Goal: Information Seeking & Learning: Learn about a topic

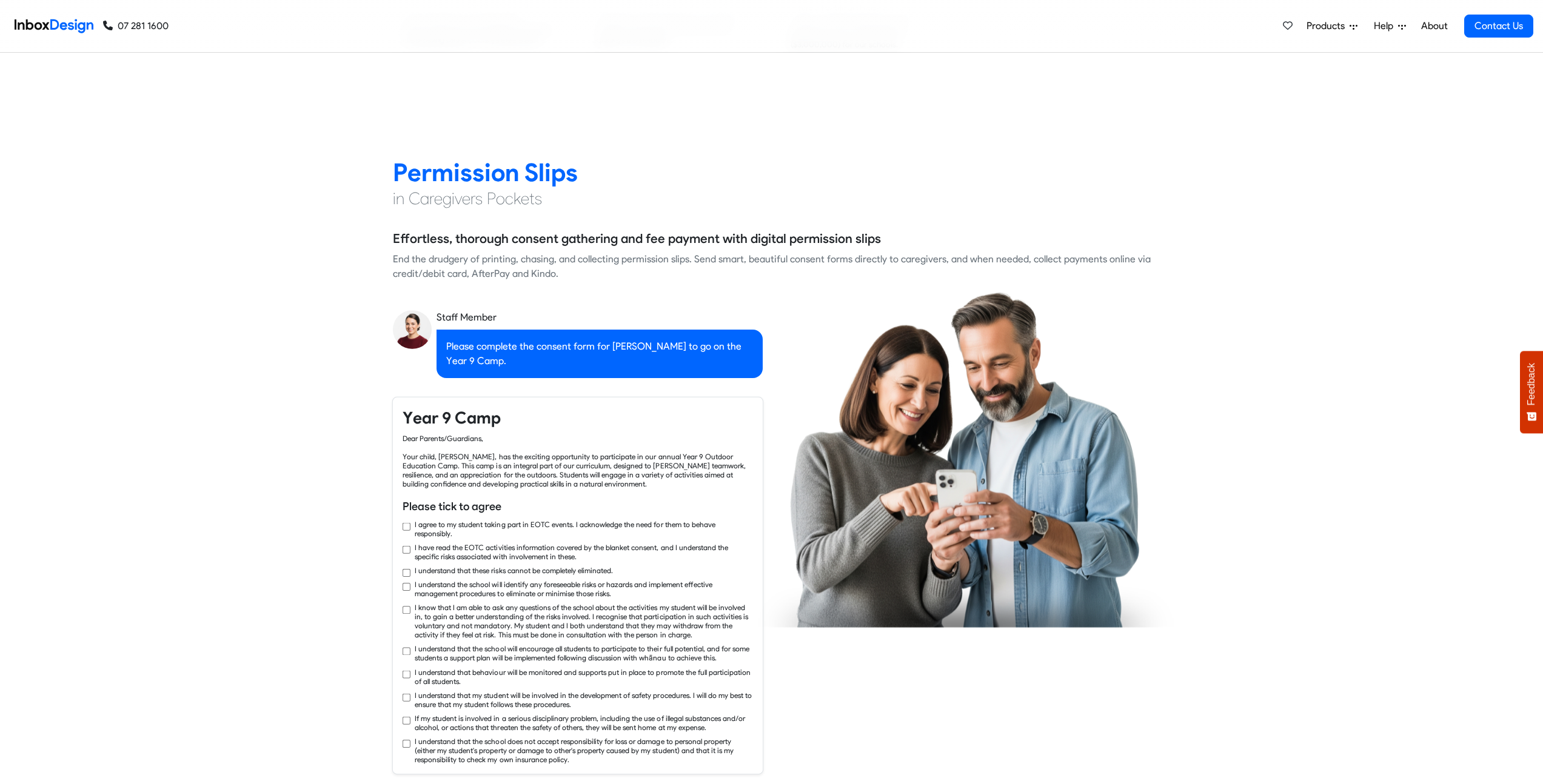
checkbox input "true"
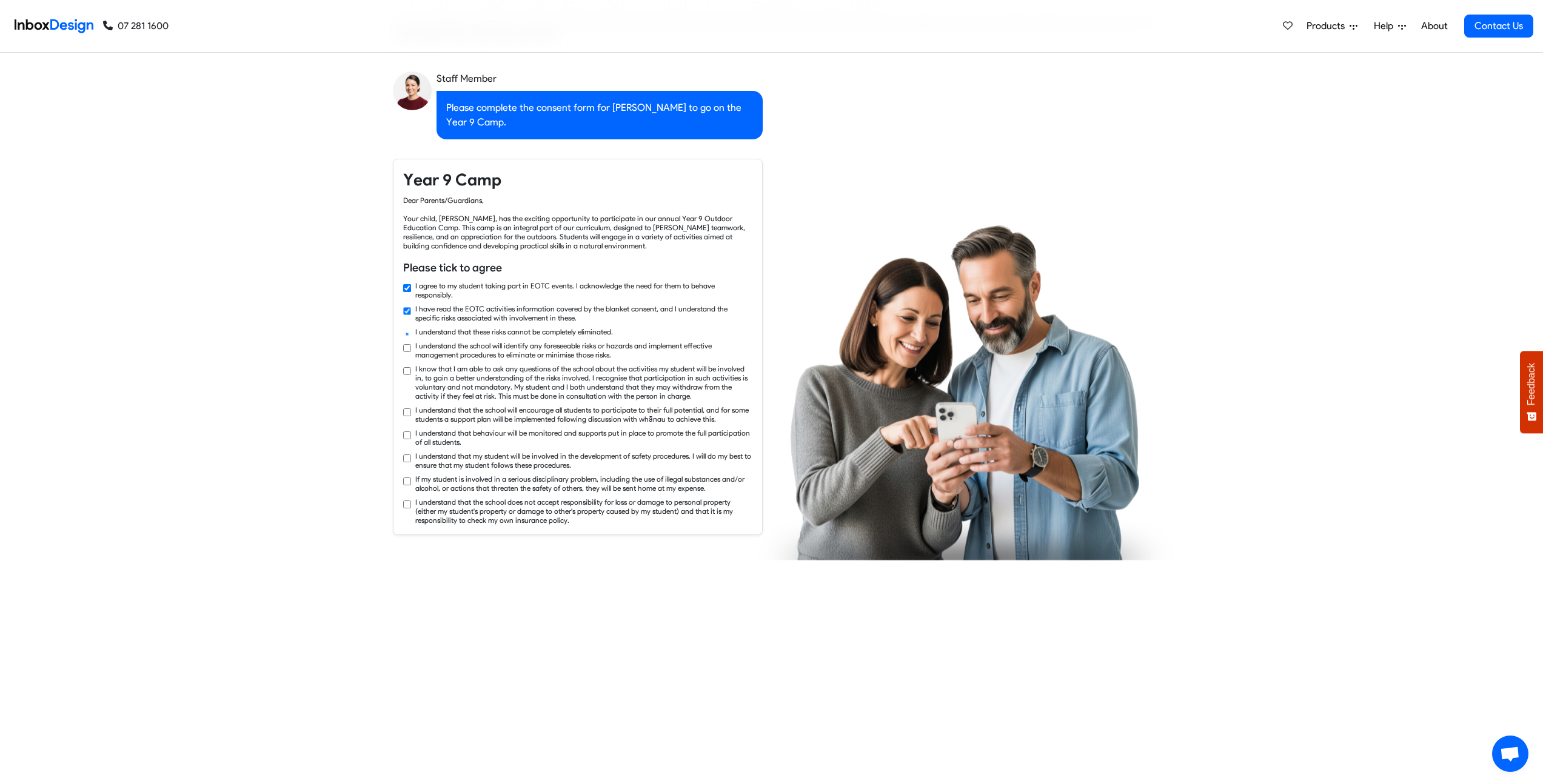
checkbox input "true"
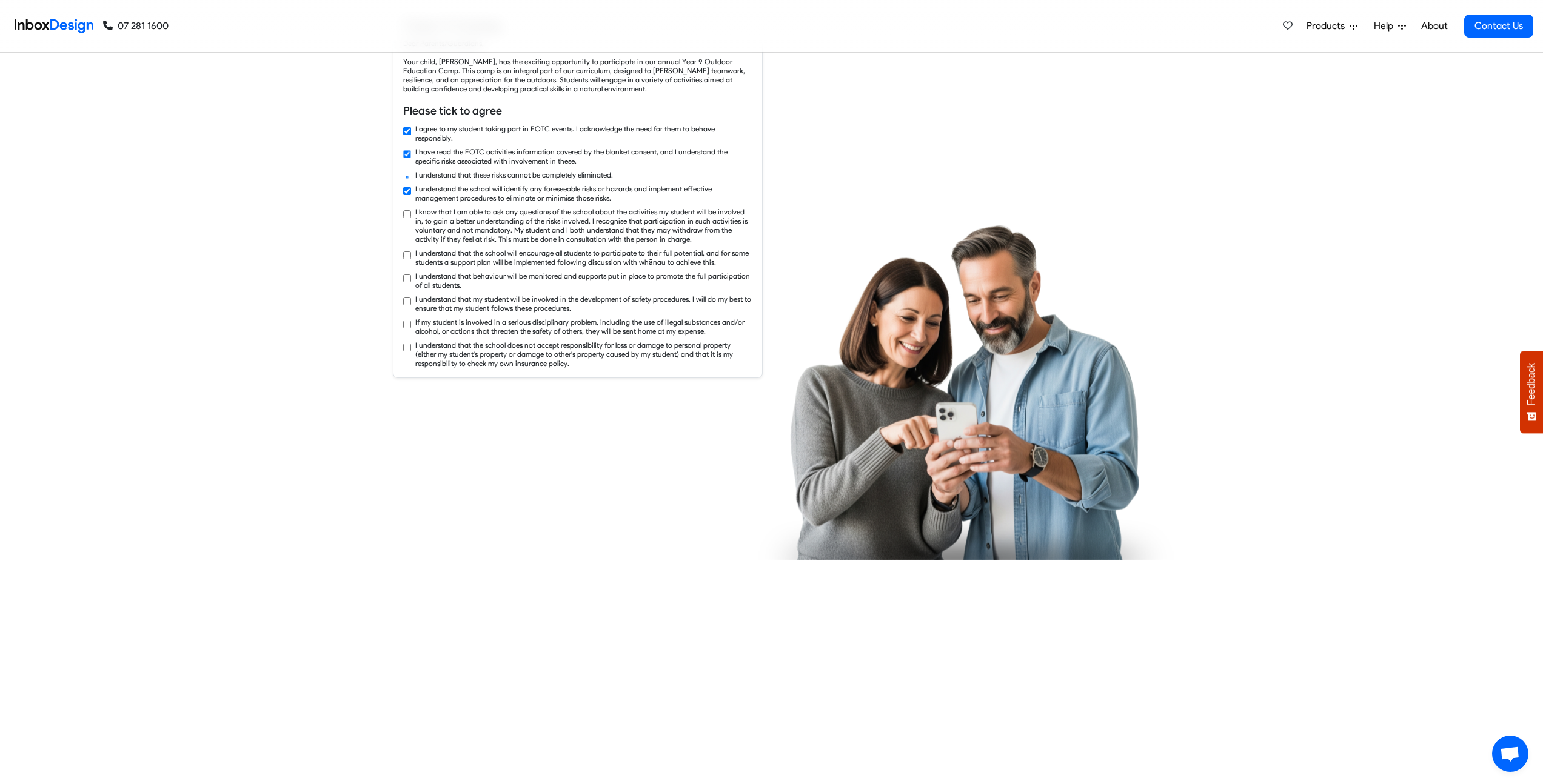
checkbox input "true"
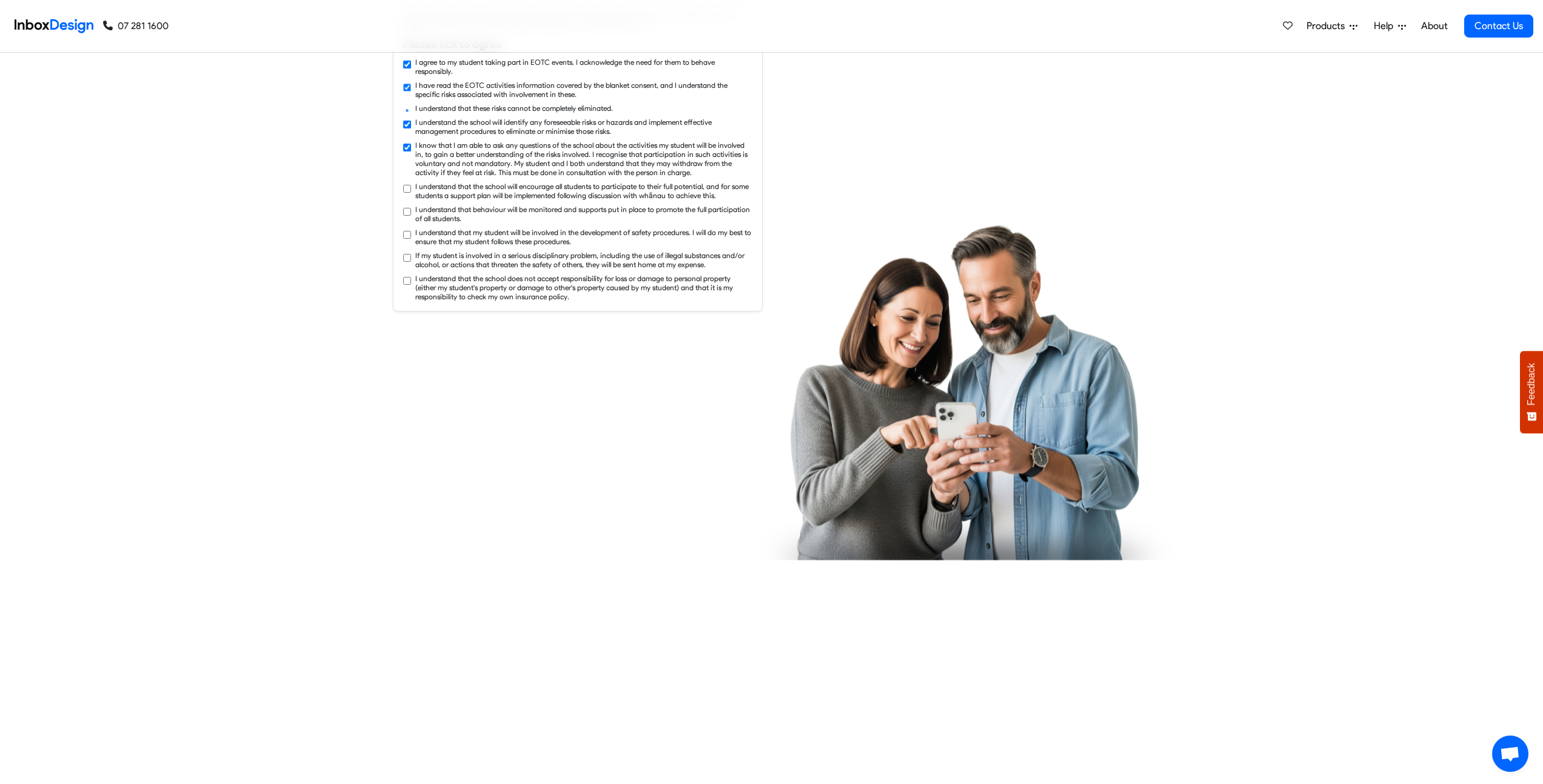
checkbox input "true"
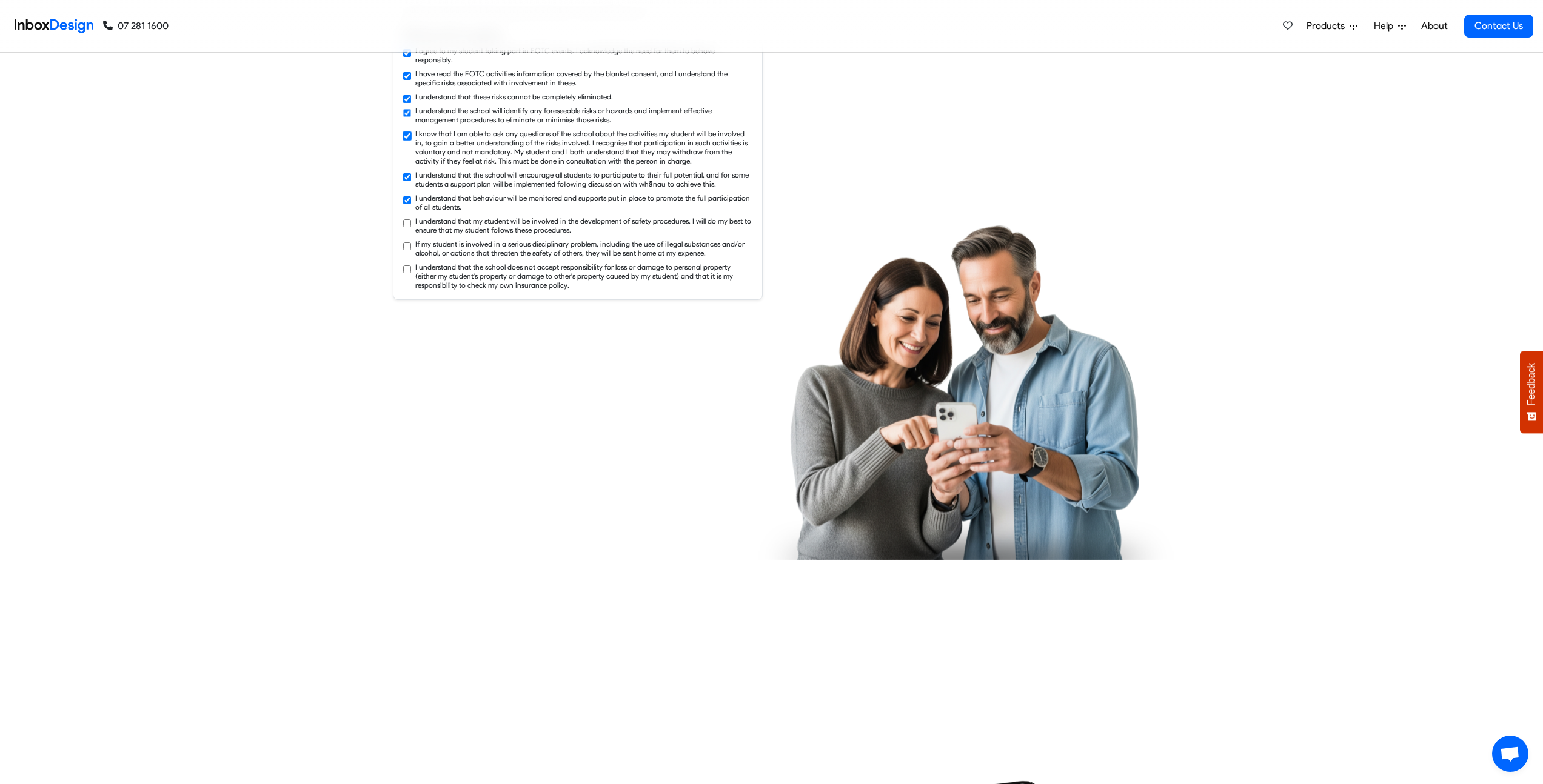
checkbox input "true"
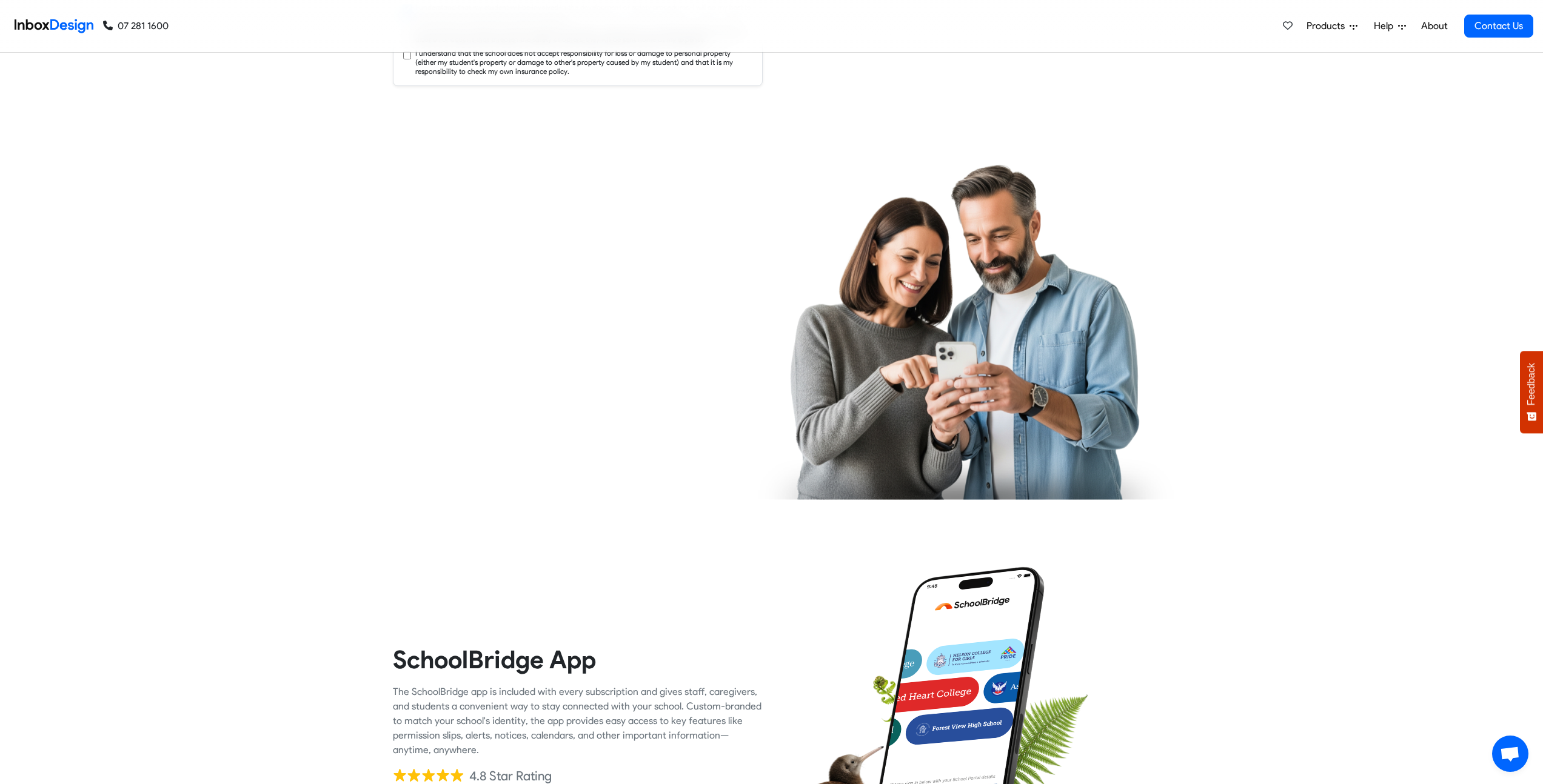
checkbox input "true"
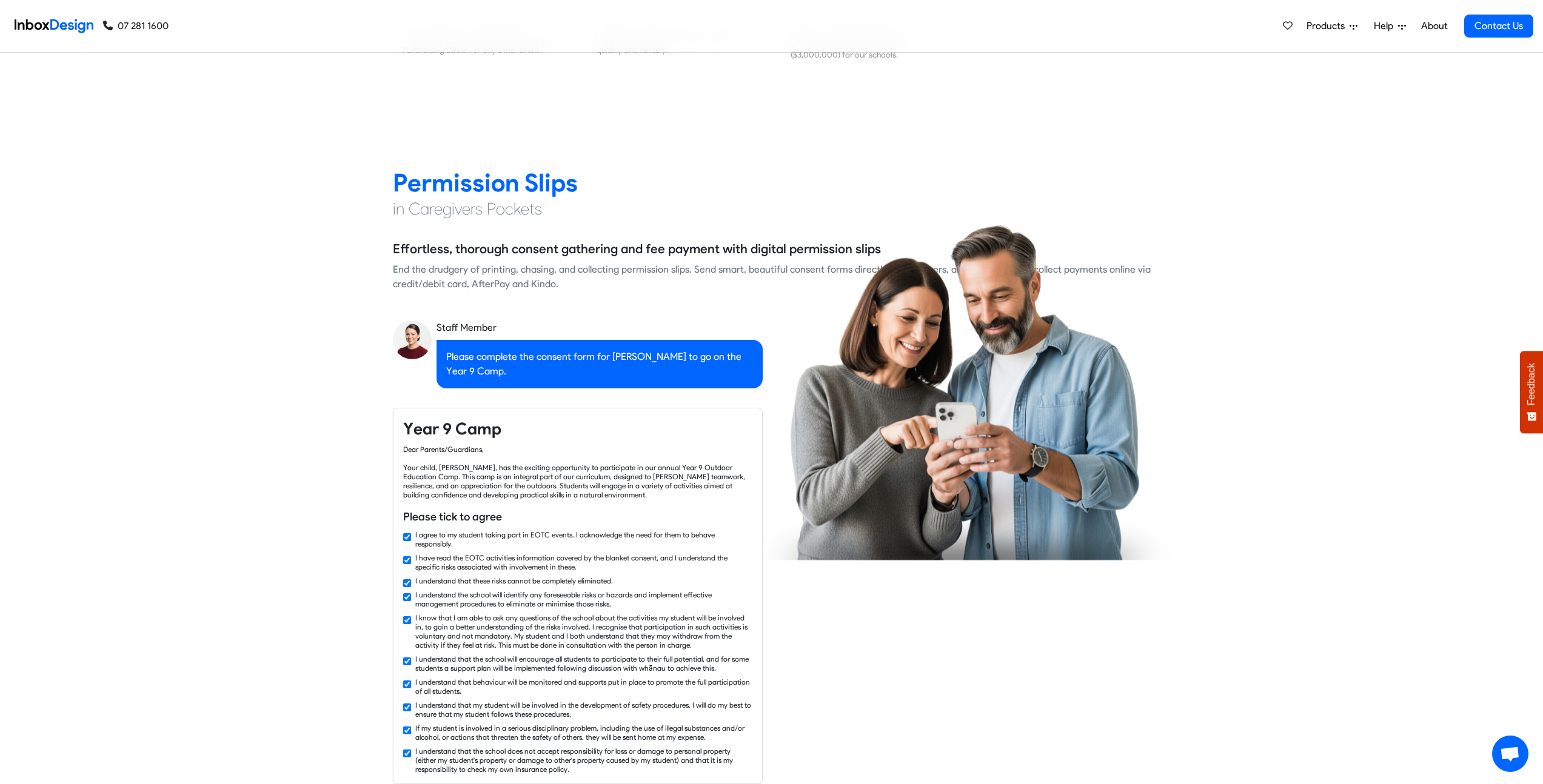
checkbox input "false"
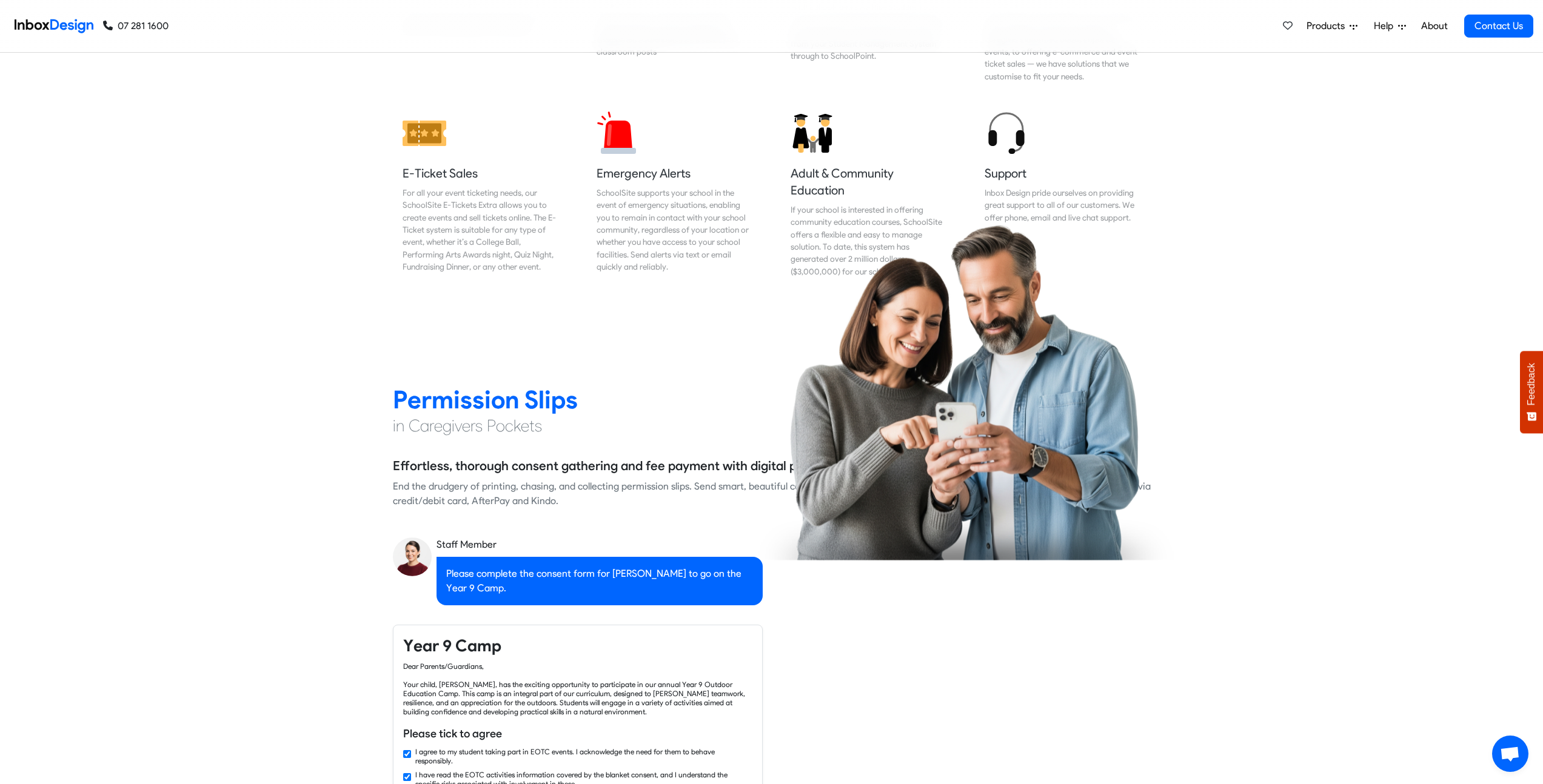
checkbox input "false"
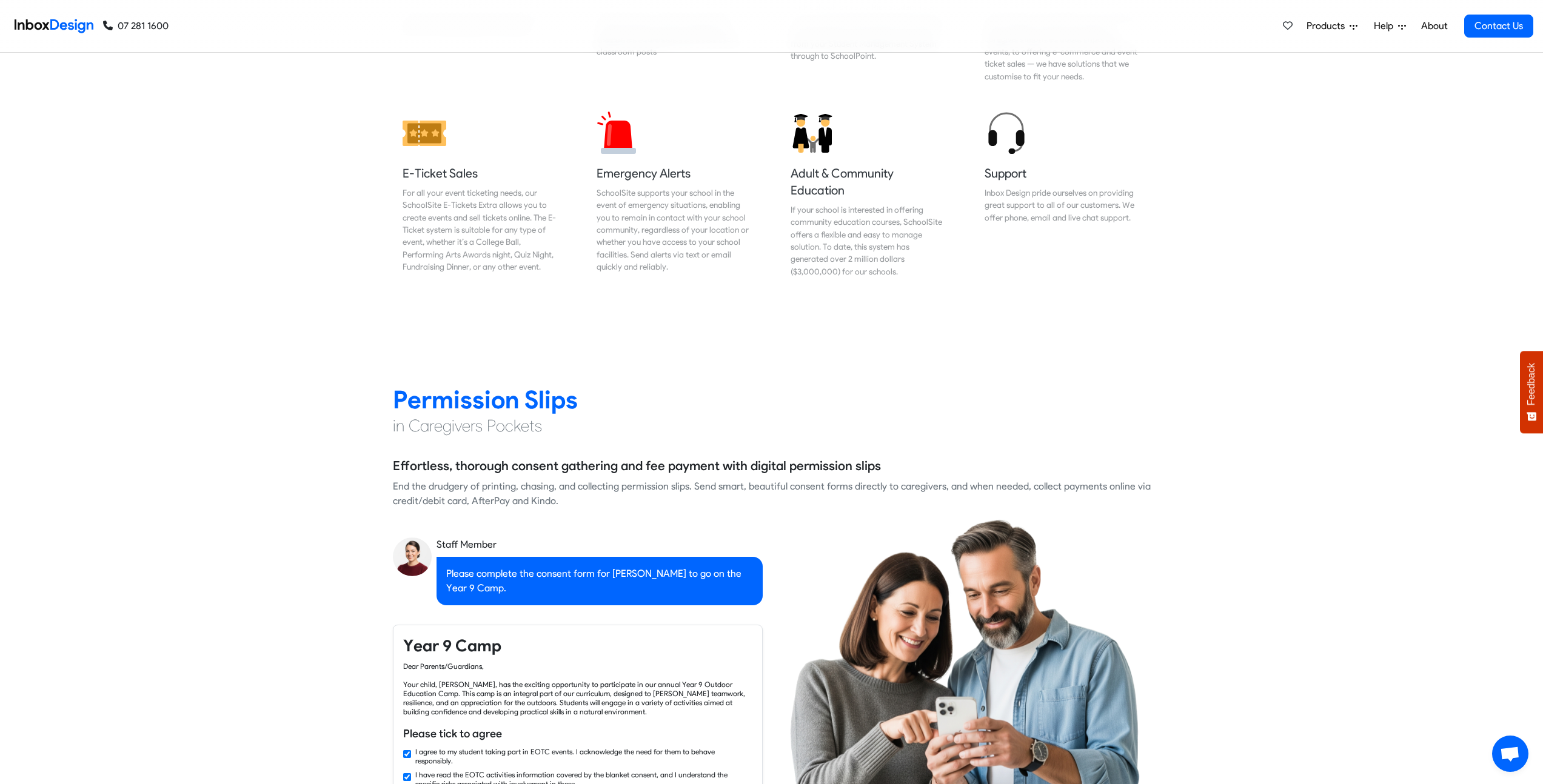
checkbox input "false"
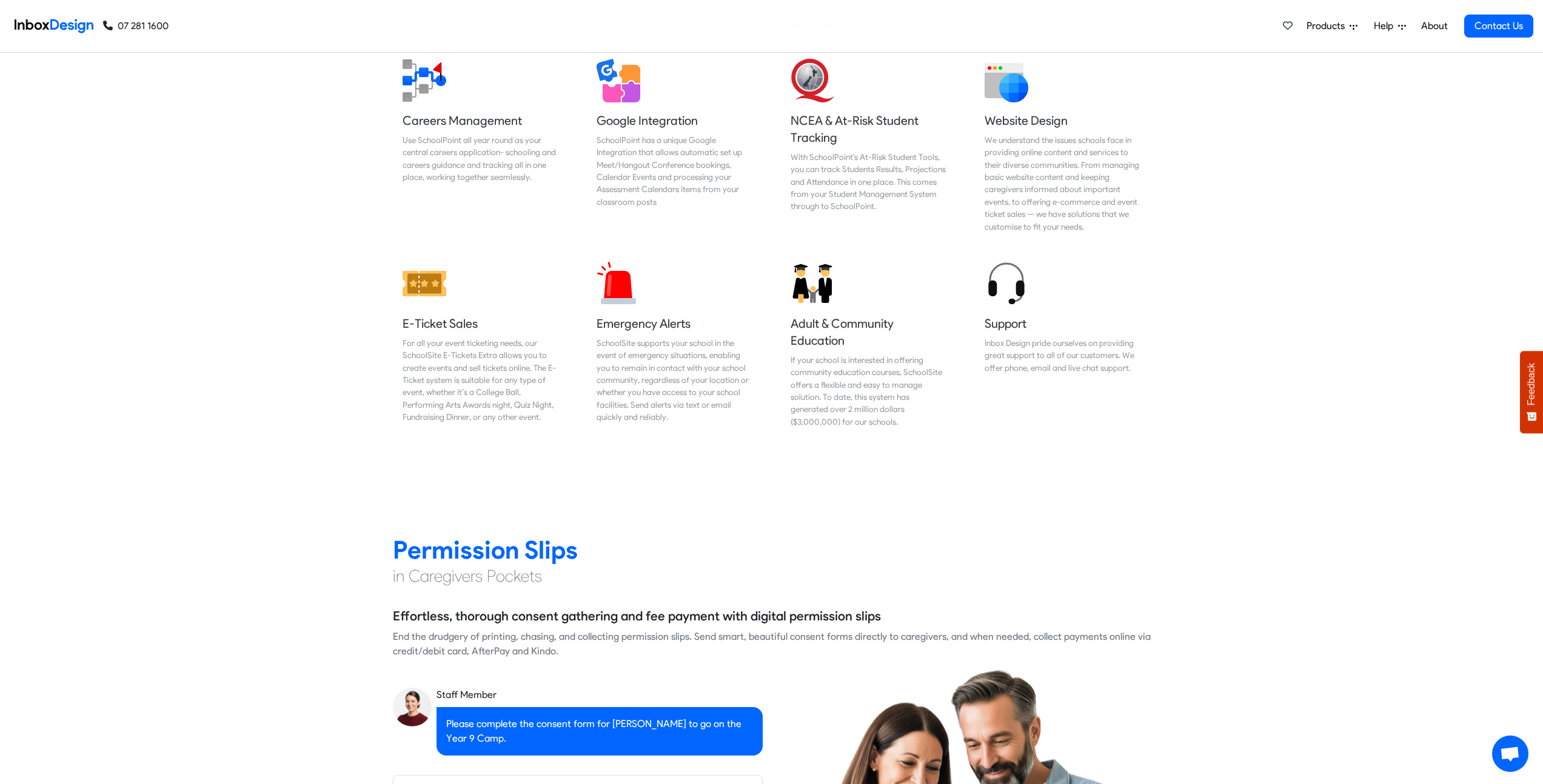
checkbox input "false"
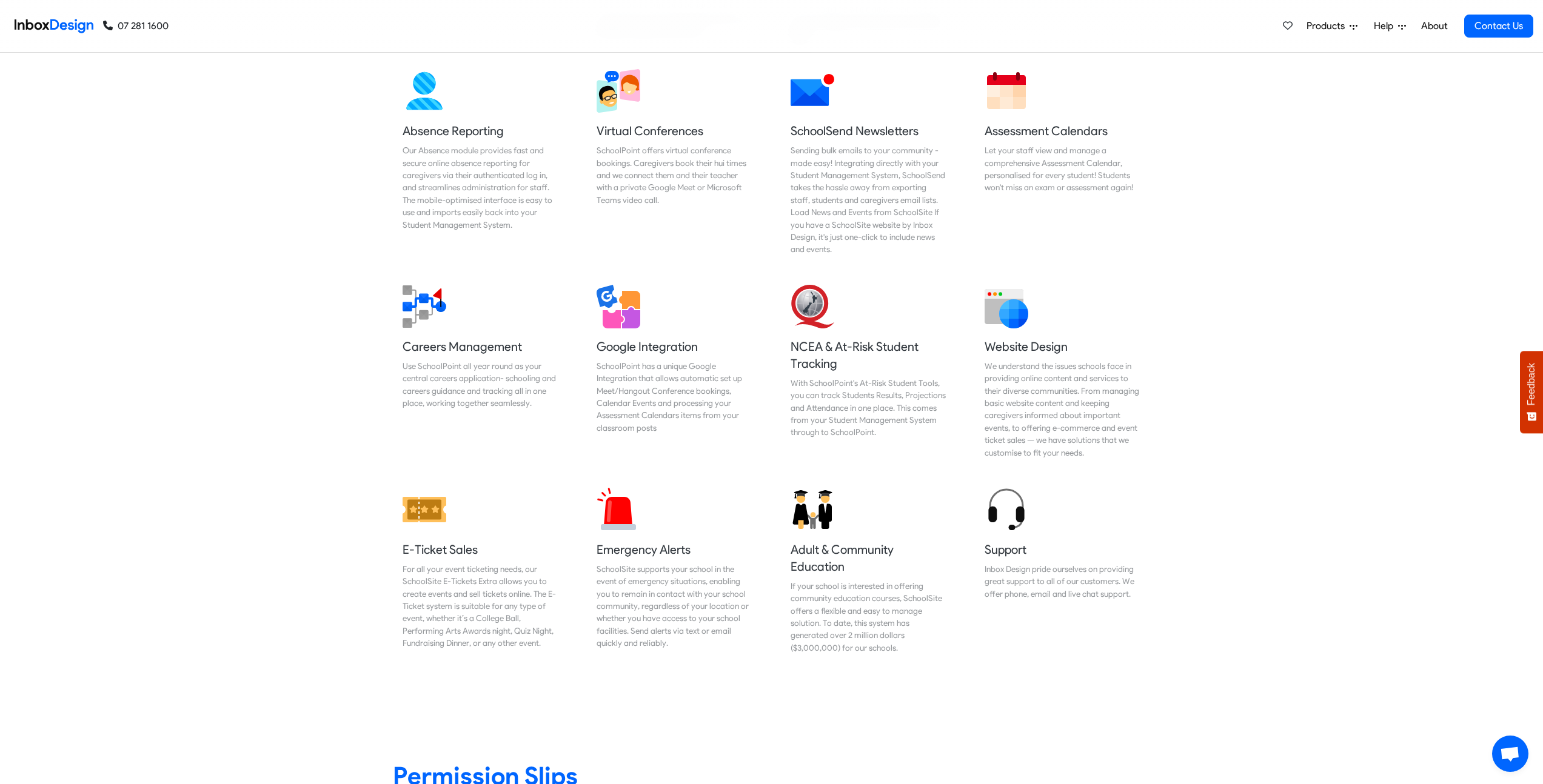
checkbox input "false"
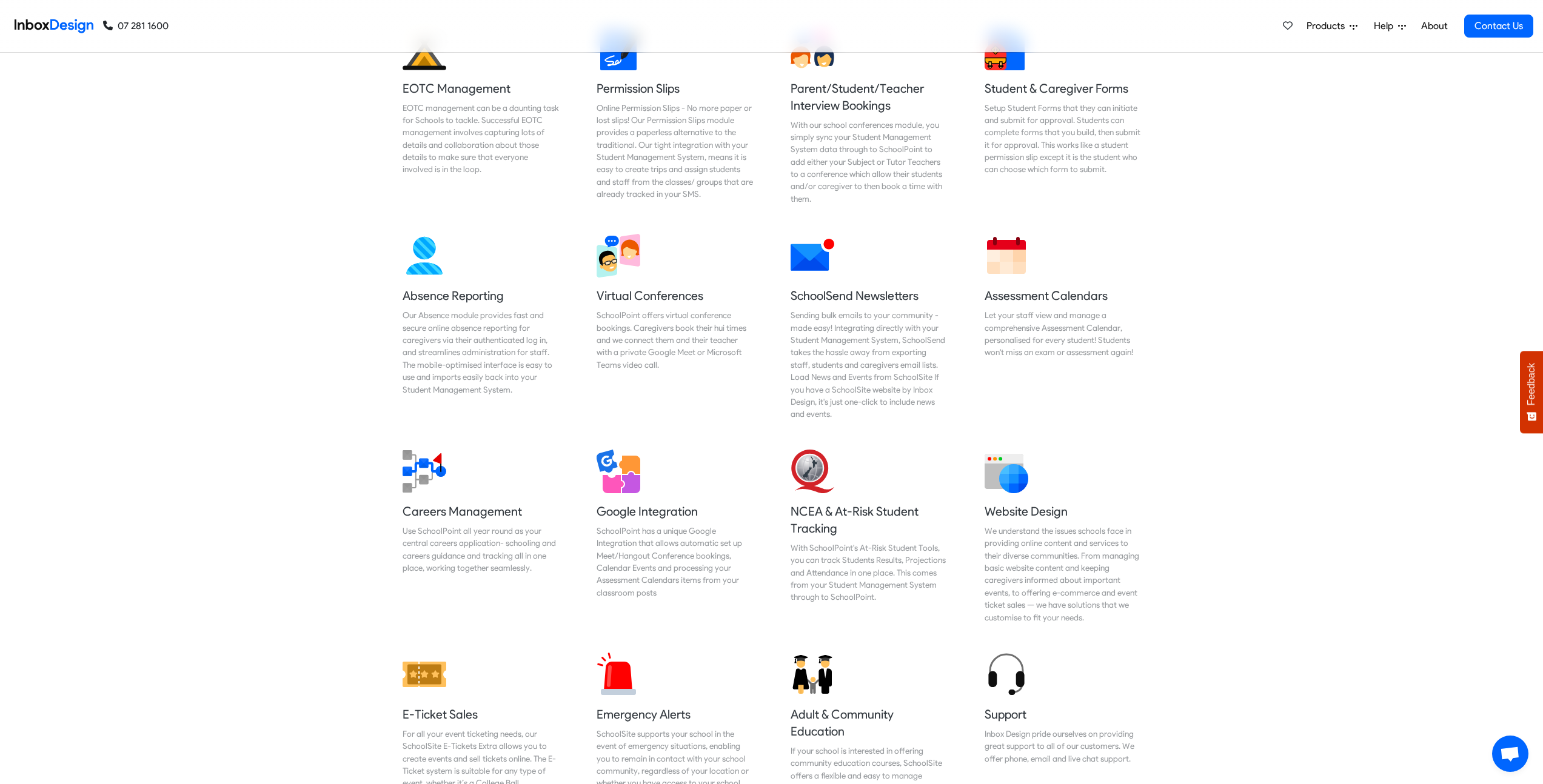
checkbox input "false"
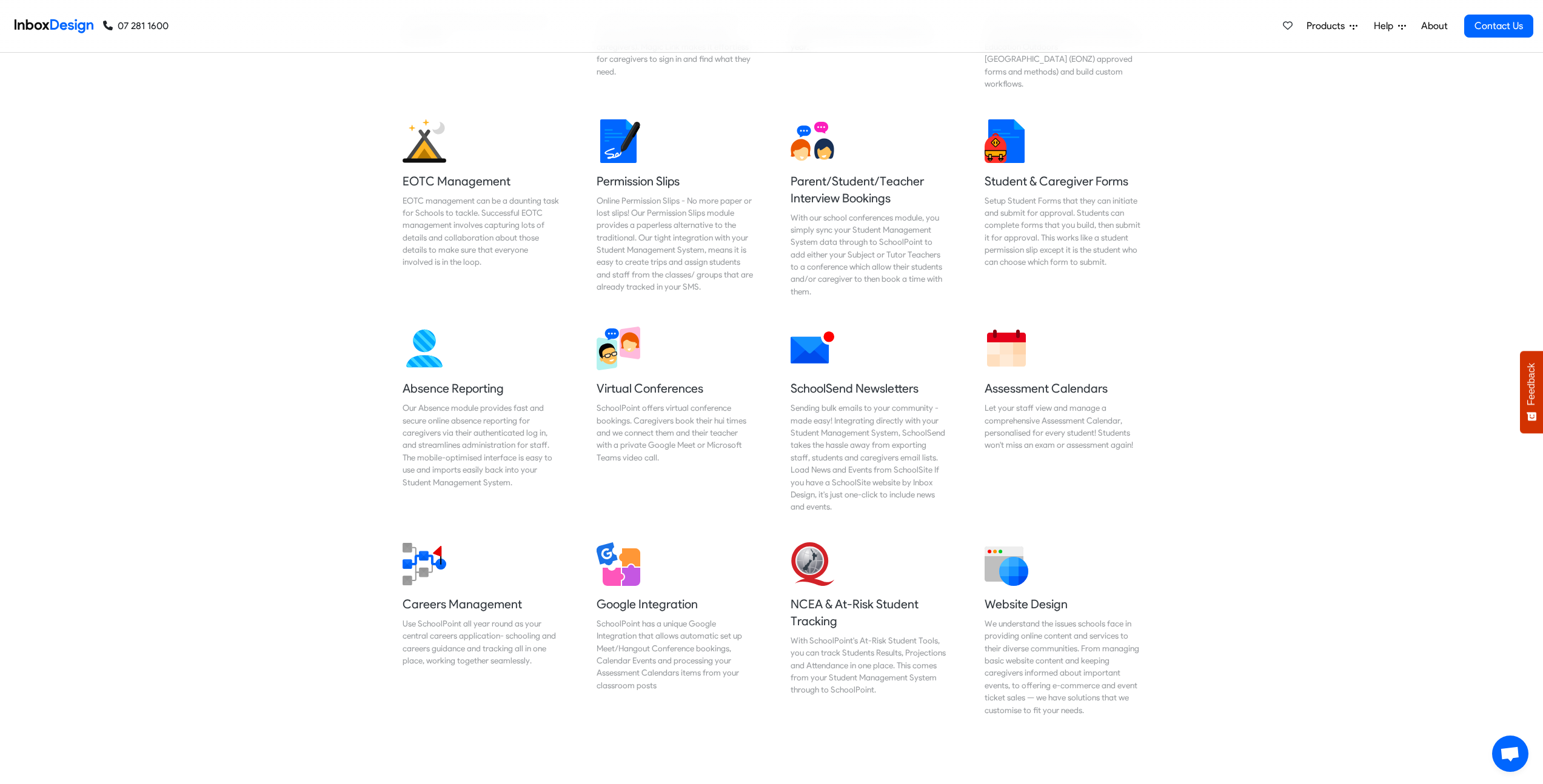
checkbox input "false"
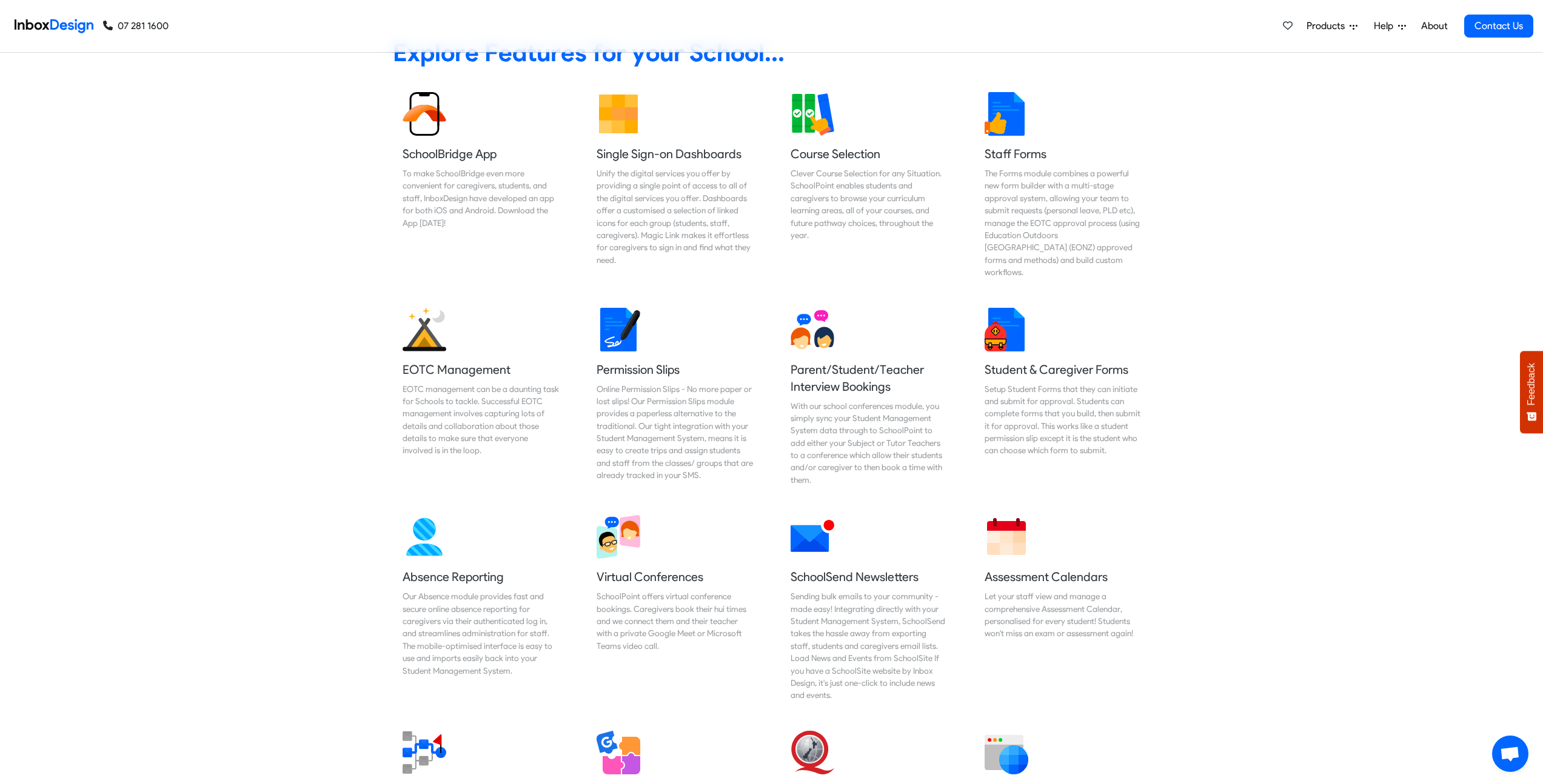
checkbox input "false"
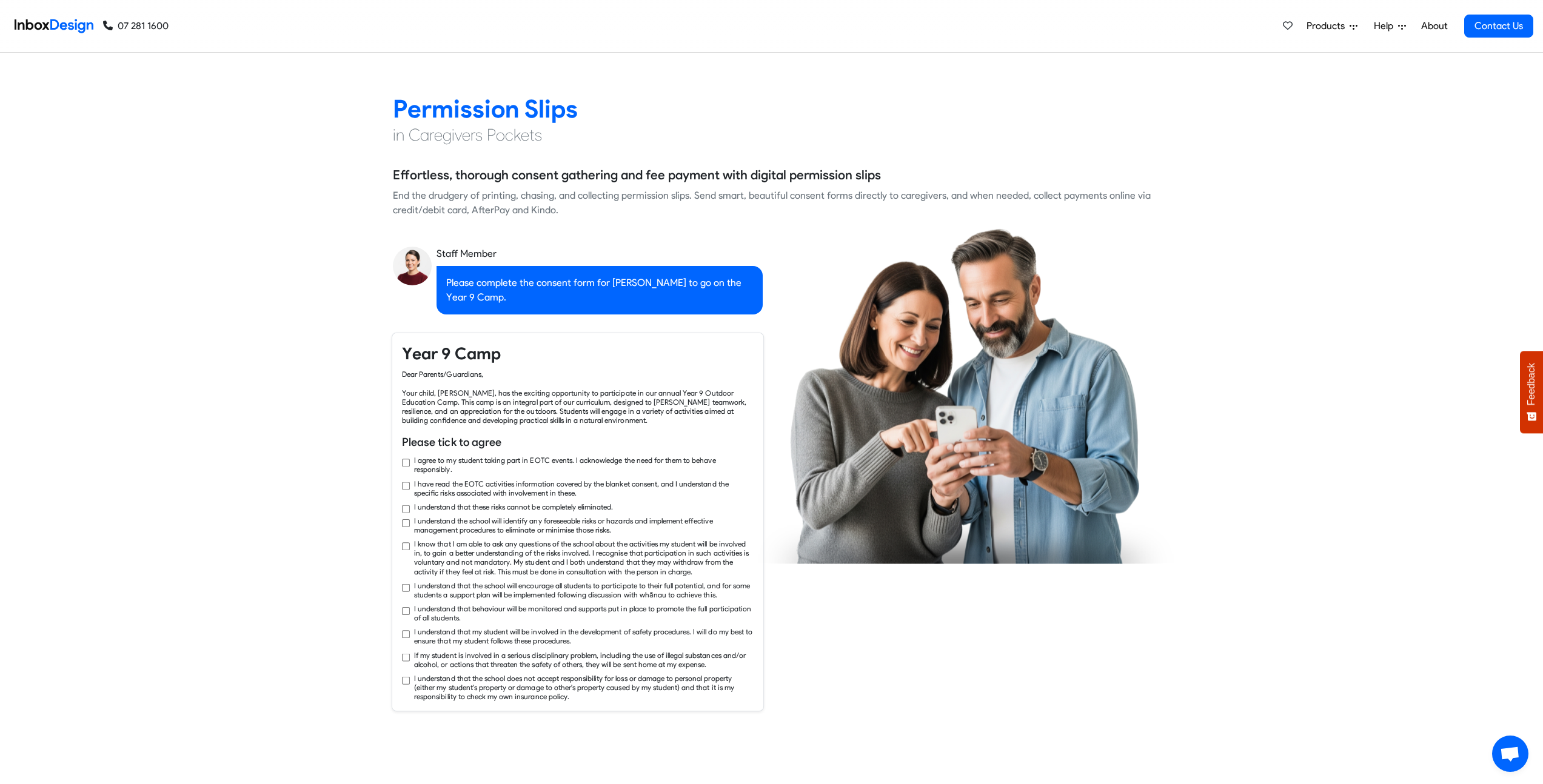
checkbox input "true"
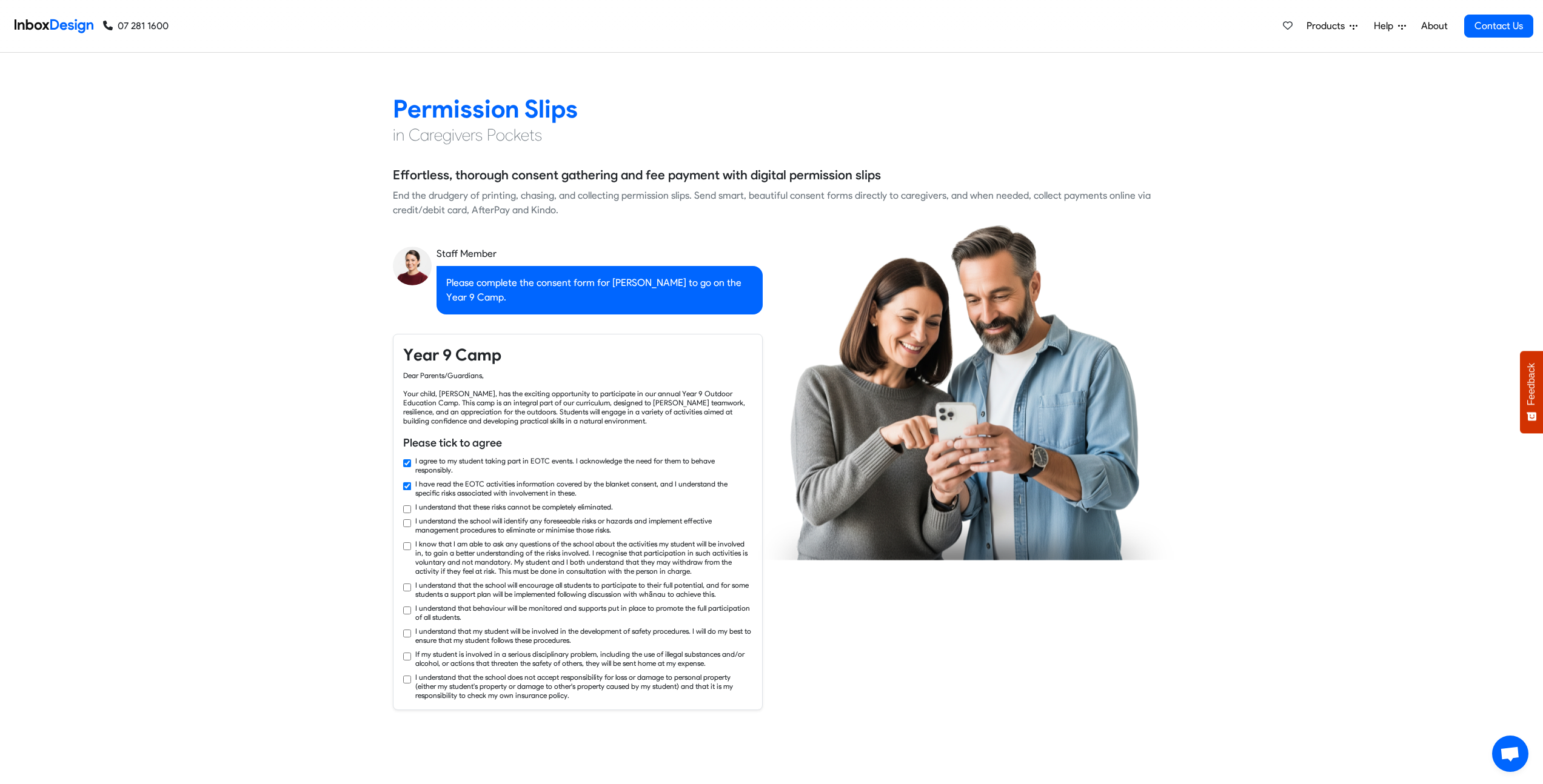
checkbox input "true"
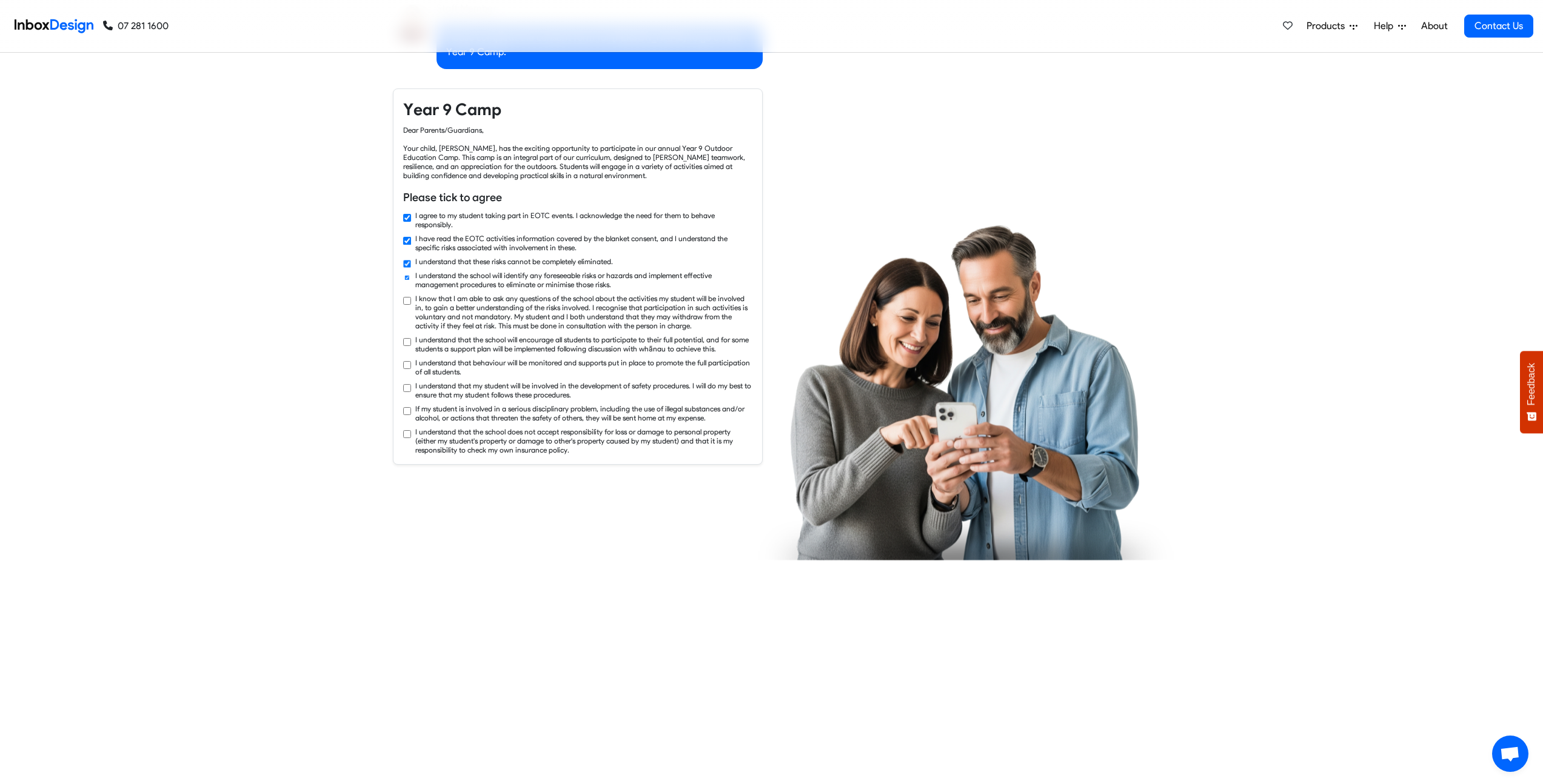
checkbox input "true"
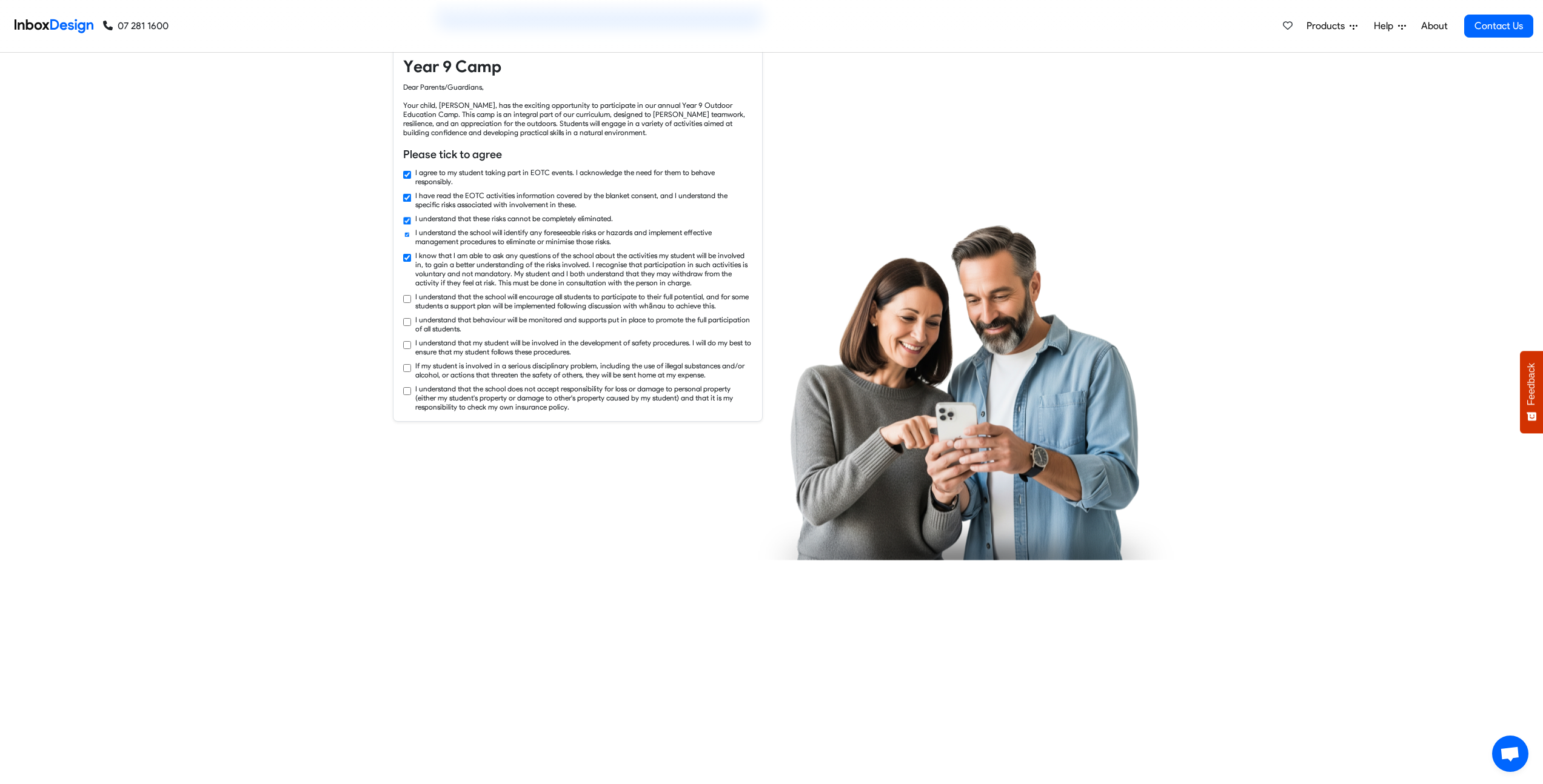
checkbox input "true"
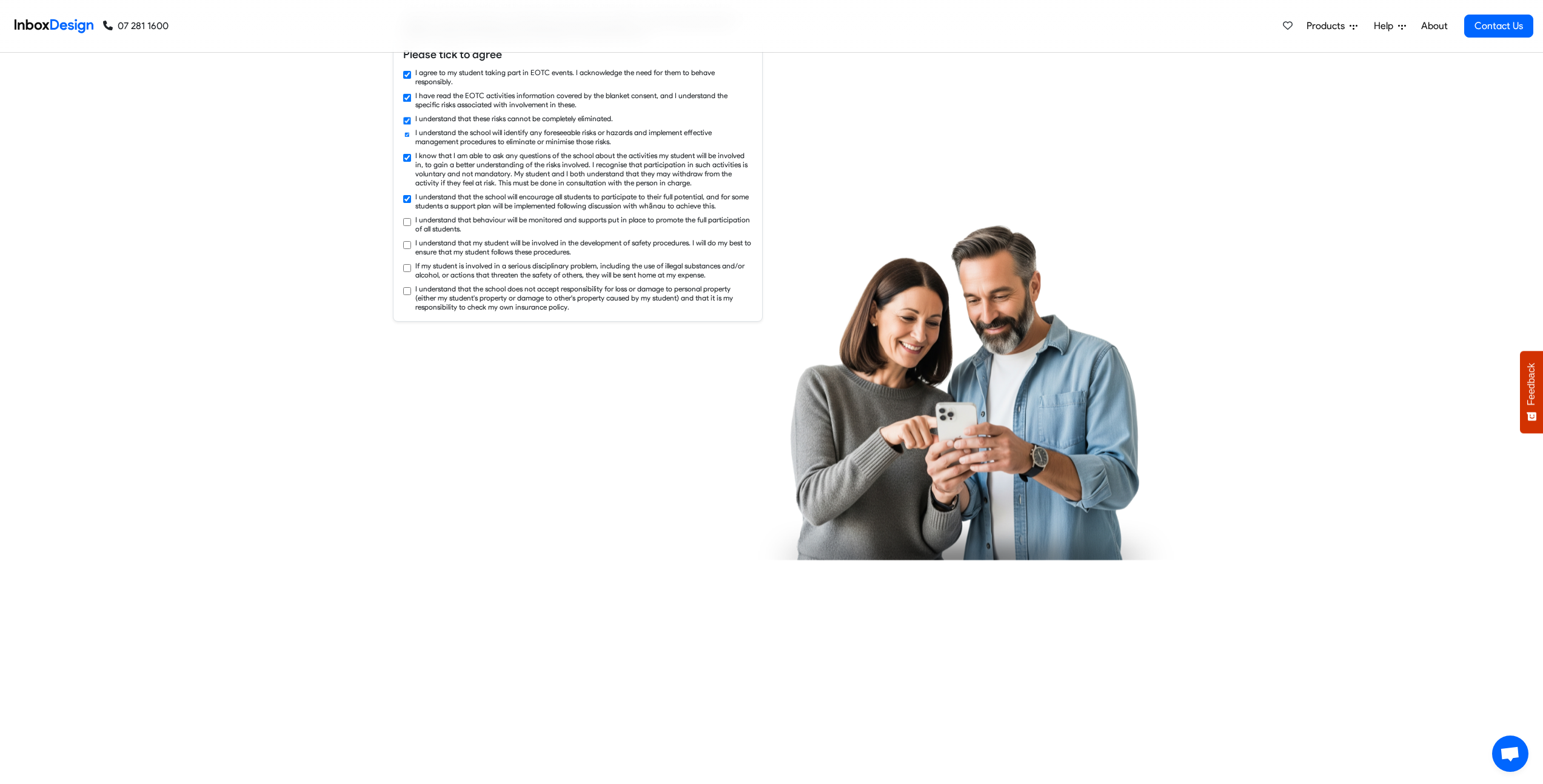
checkbox input "true"
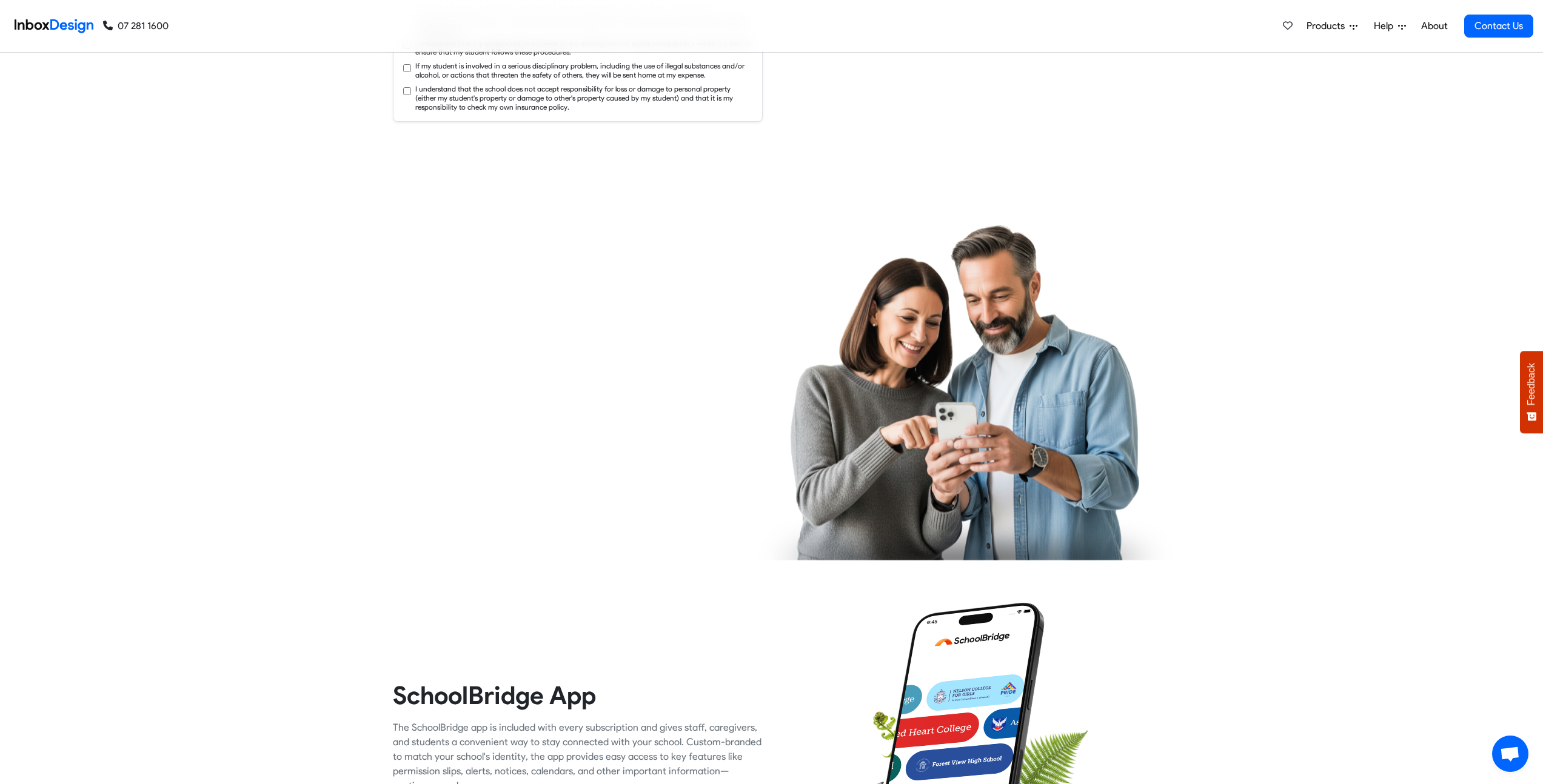
checkbox input "true"
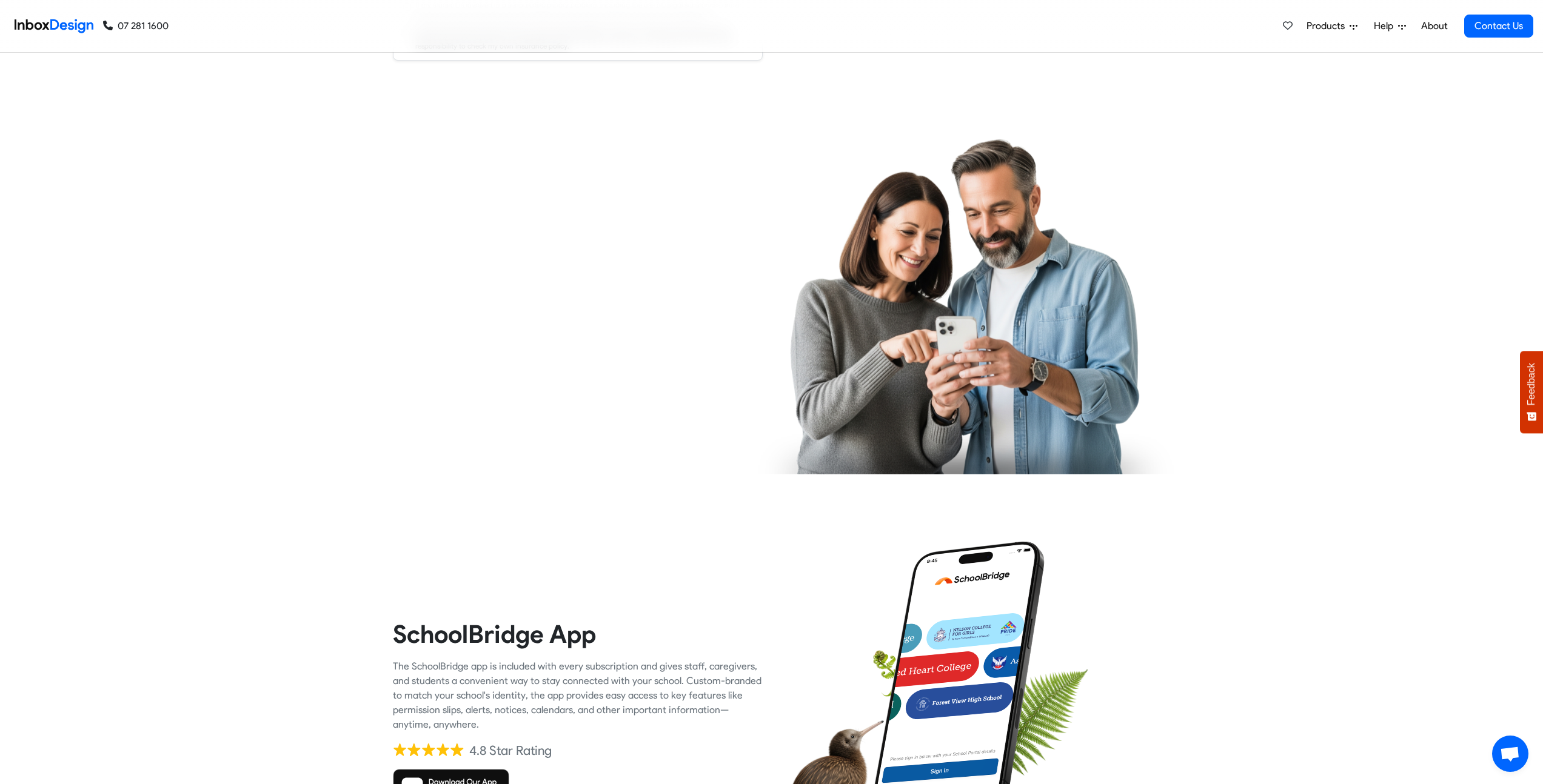
checkbox input "true"
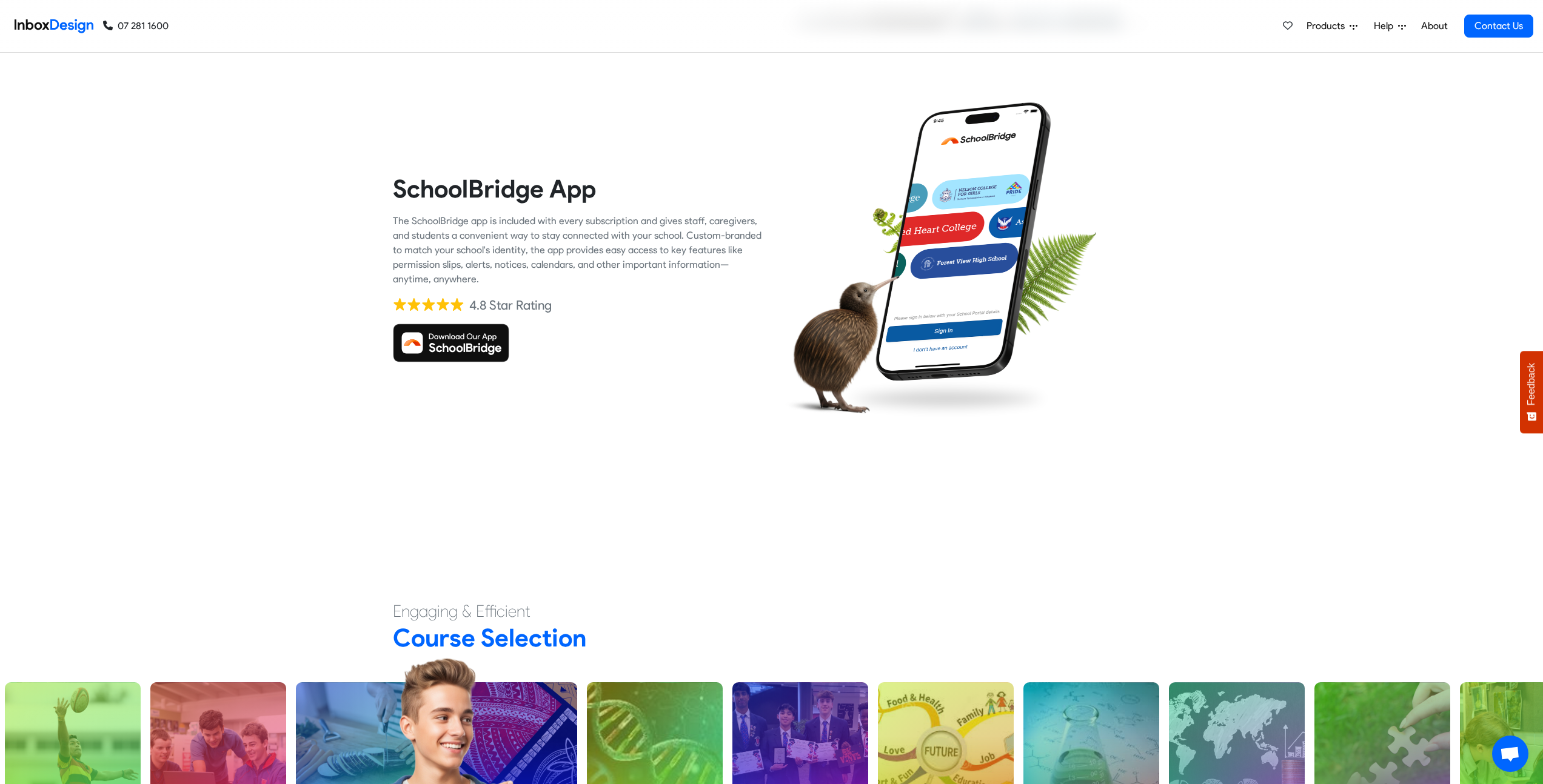
checkbox input "true"
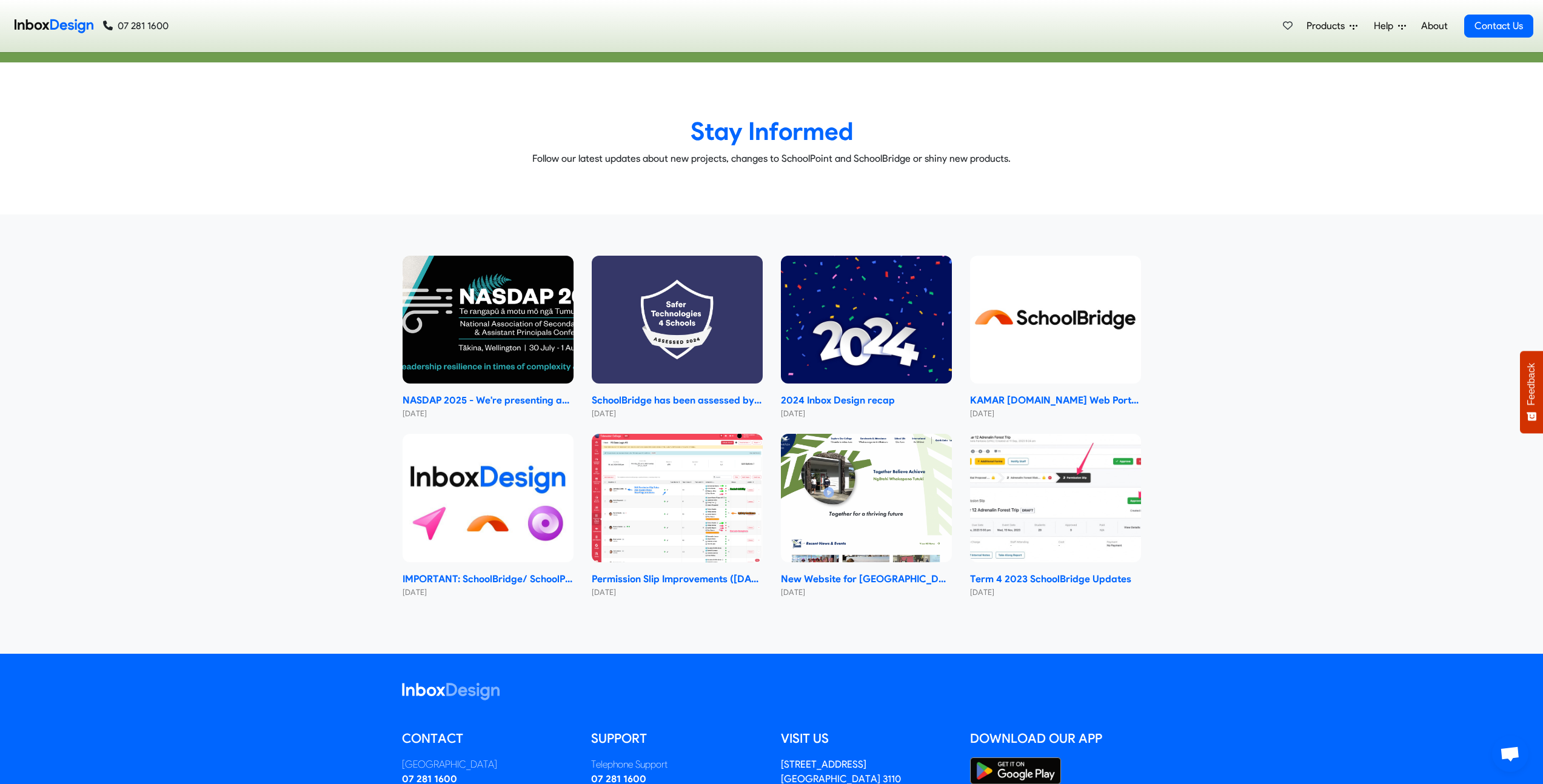
scroll to position [6444, 0]
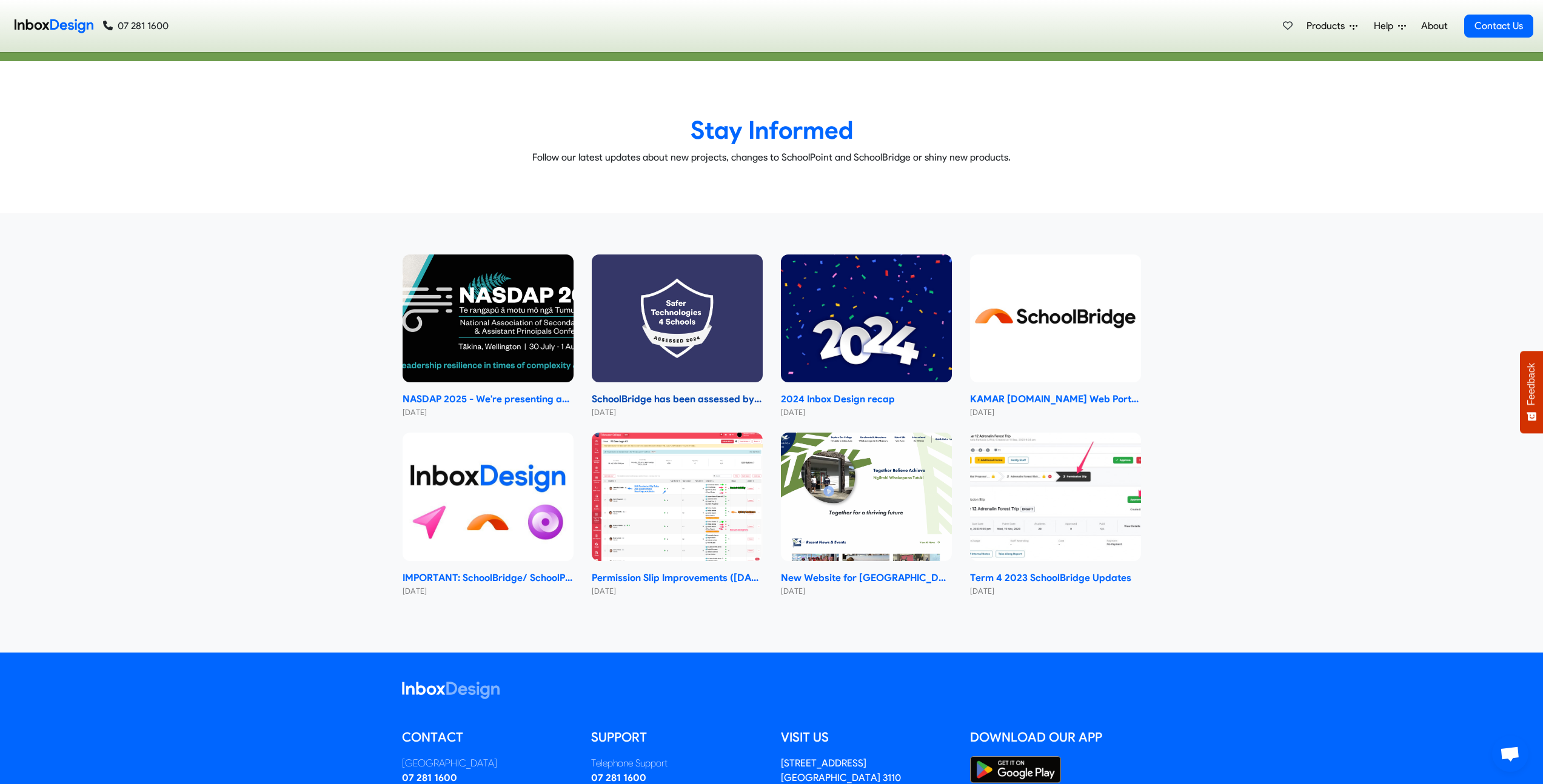
click at [664, 317] on img at bounding box center [677, 318] width 171 height 129
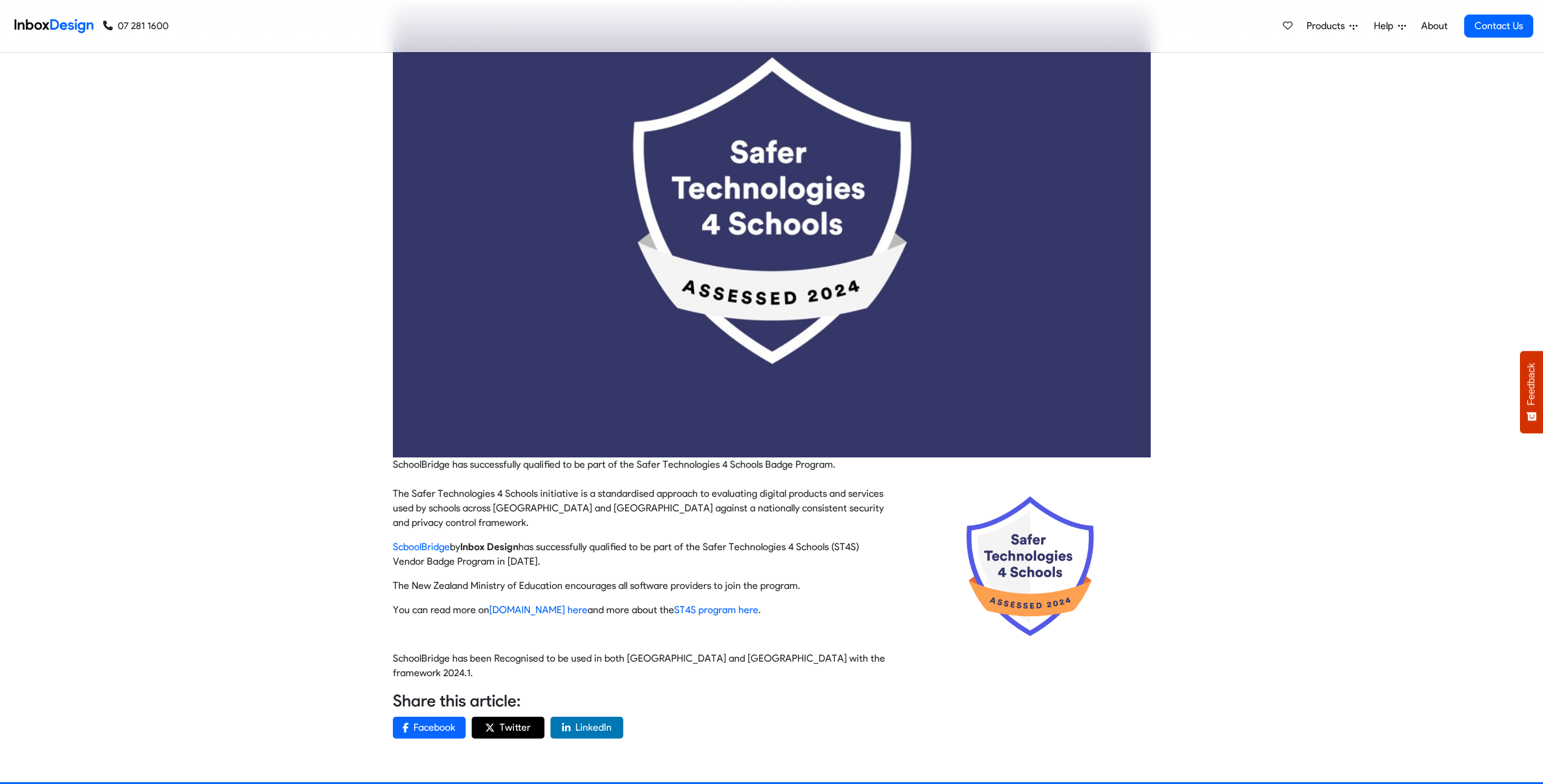
scroll to position [224, 0]
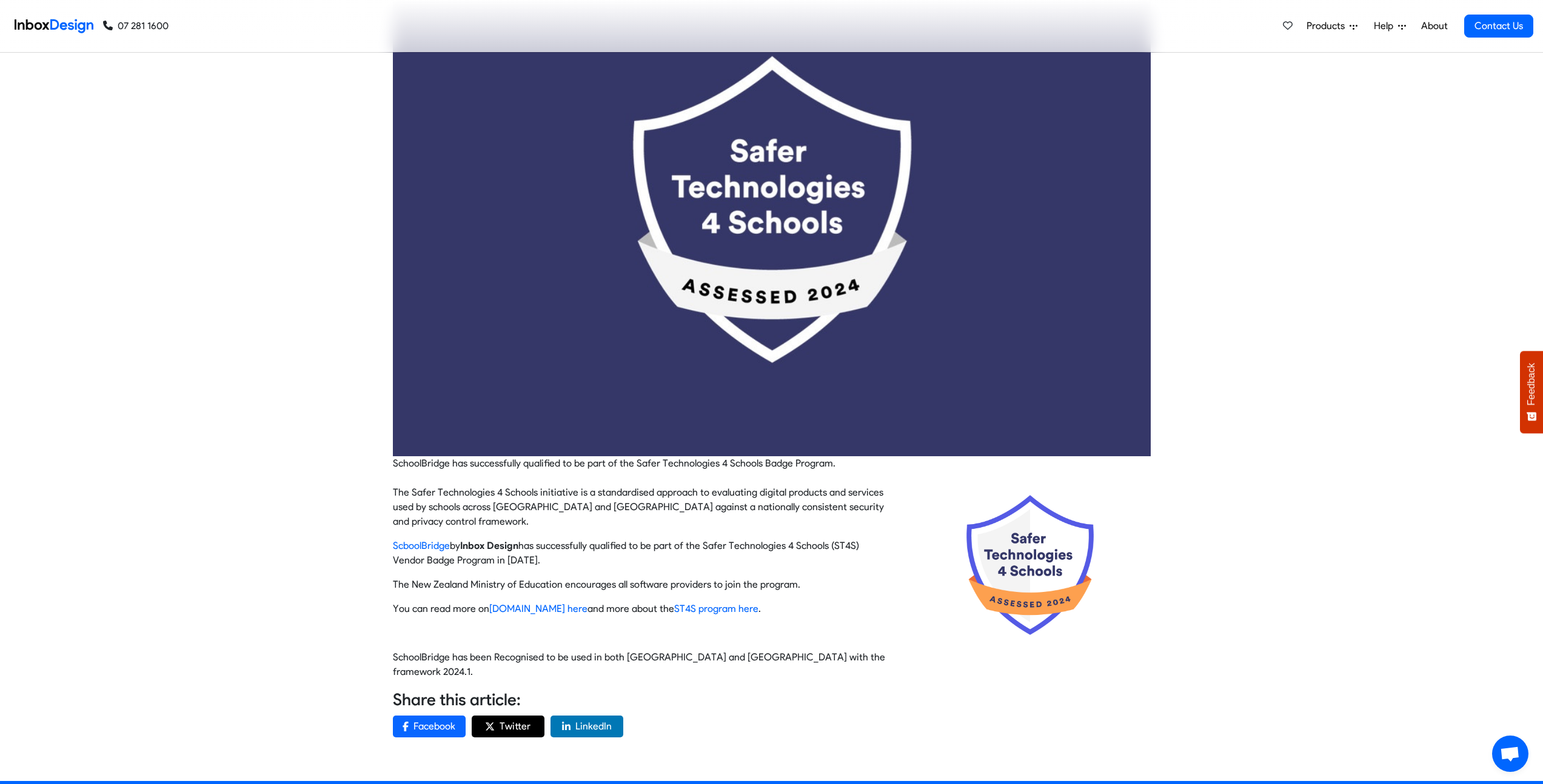
click at [232, 150] on div "SchoolBridge has been assessed by Safer Technologies 4 Schools (ST4S) Home Upda…" at bounding box center [771, 305] width 1543 height 952
